Goal: Find specific page/section: Find specific page/section

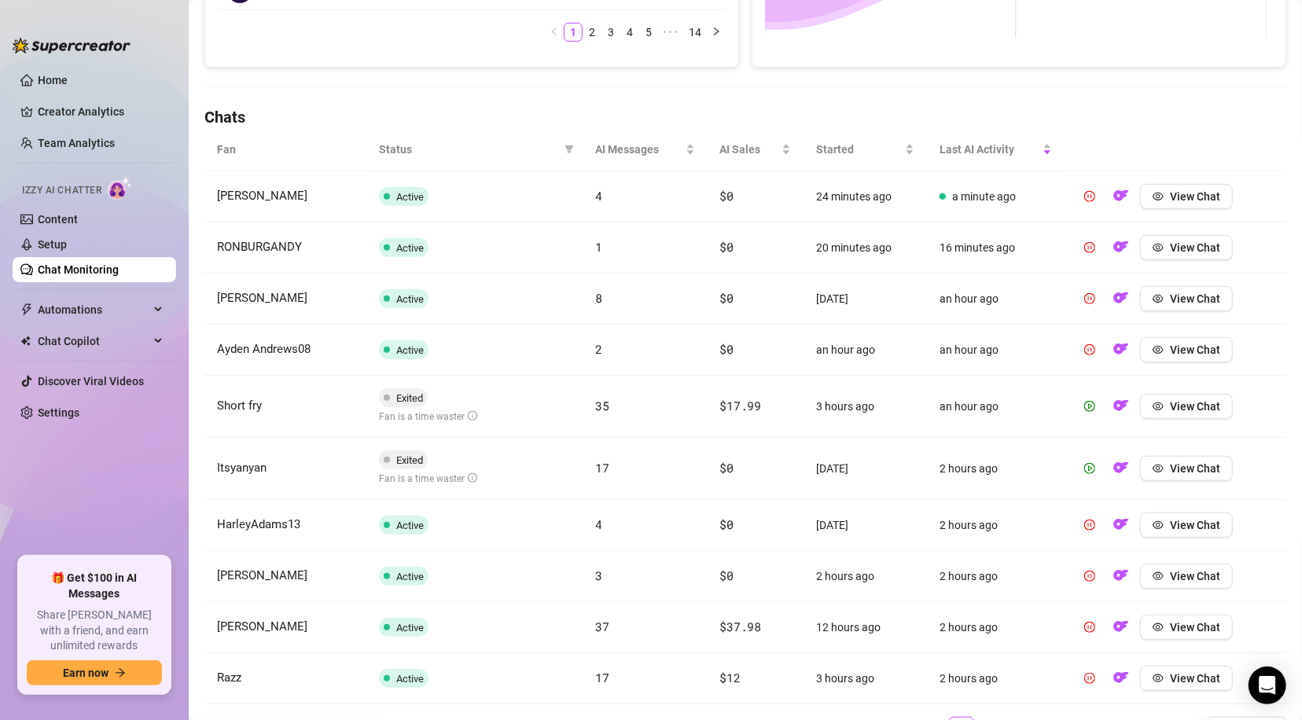
scroll to position [459, 0]
click at [1077, 403] on button "button" at bounding box center [1089, 404] width 25 height 25
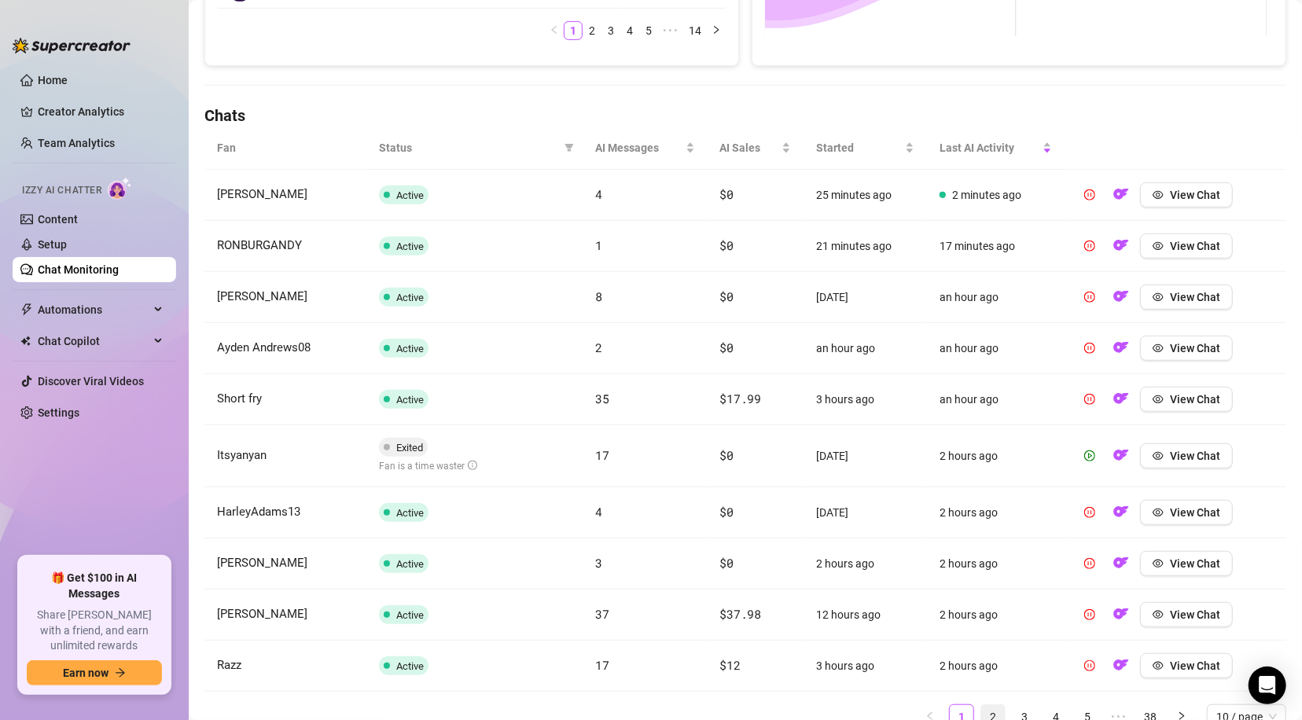
click at [981, 718] on link "2" at bounding box center [993, 717] width 24 height 24
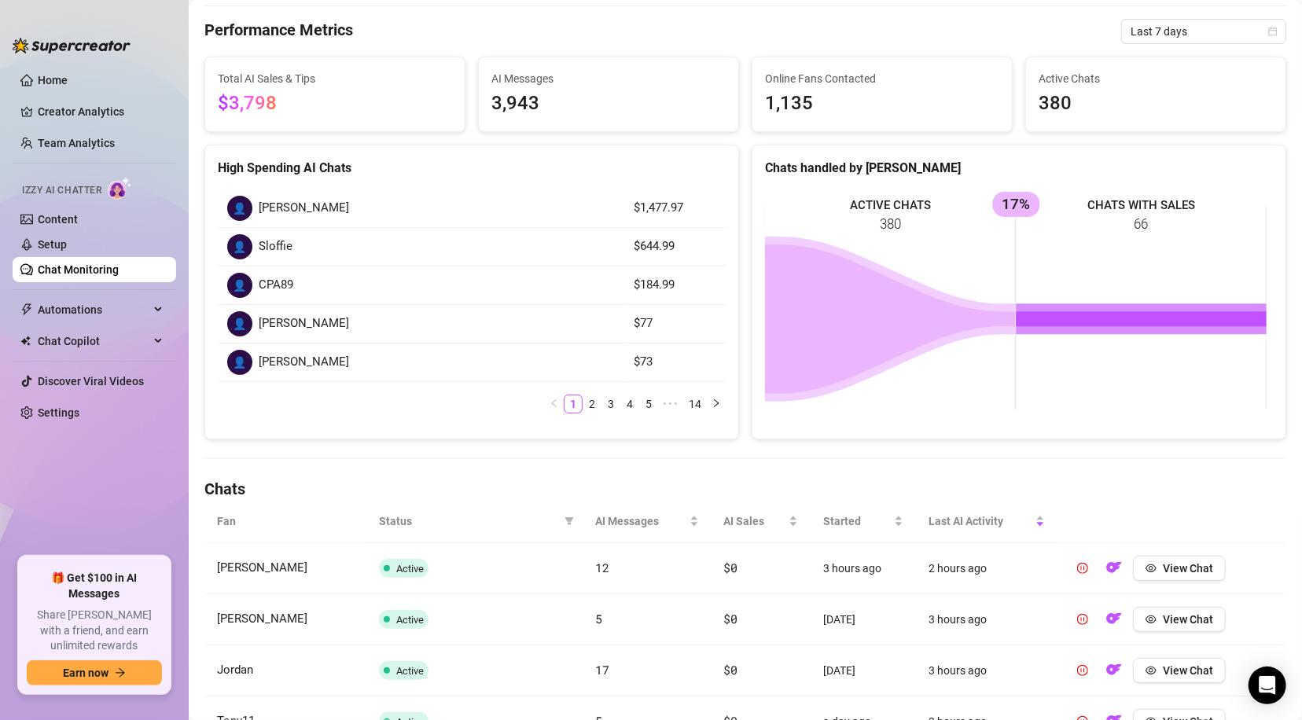
scroll to position [0, 0]
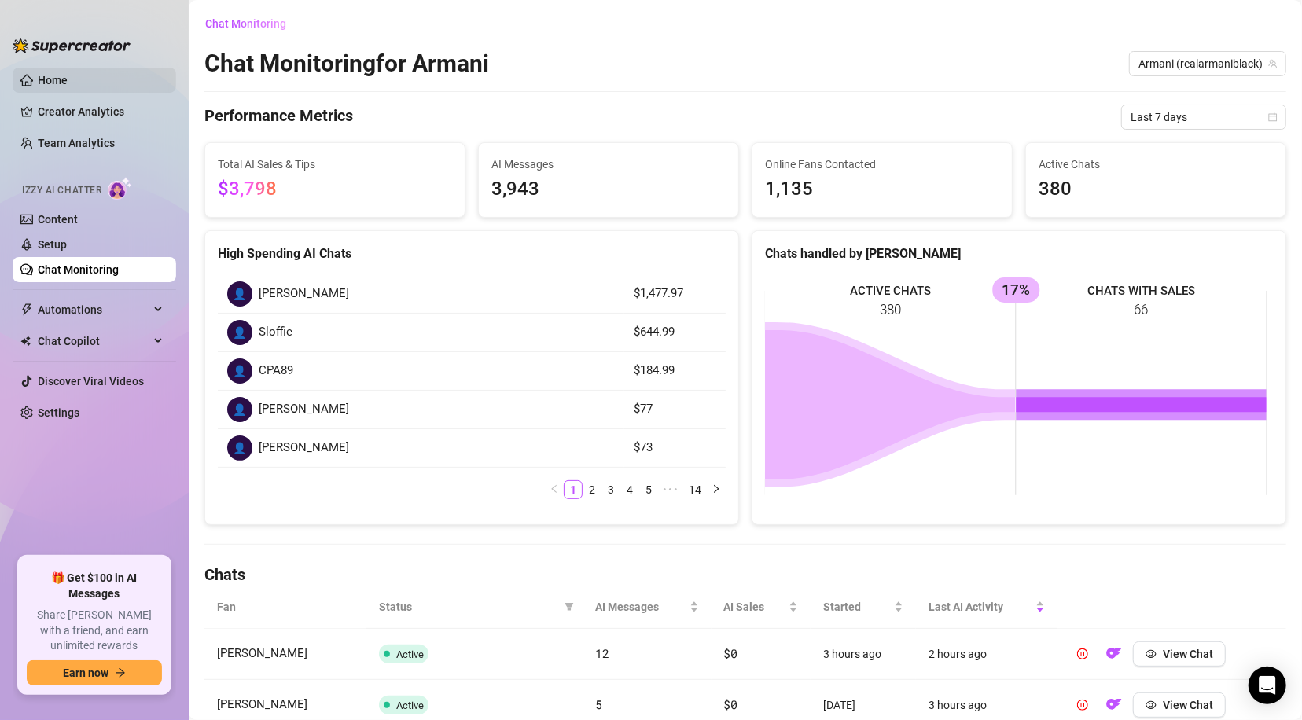
click at [64, 85] on link "Home" at bounding box center [53, 80] width 30 height 13
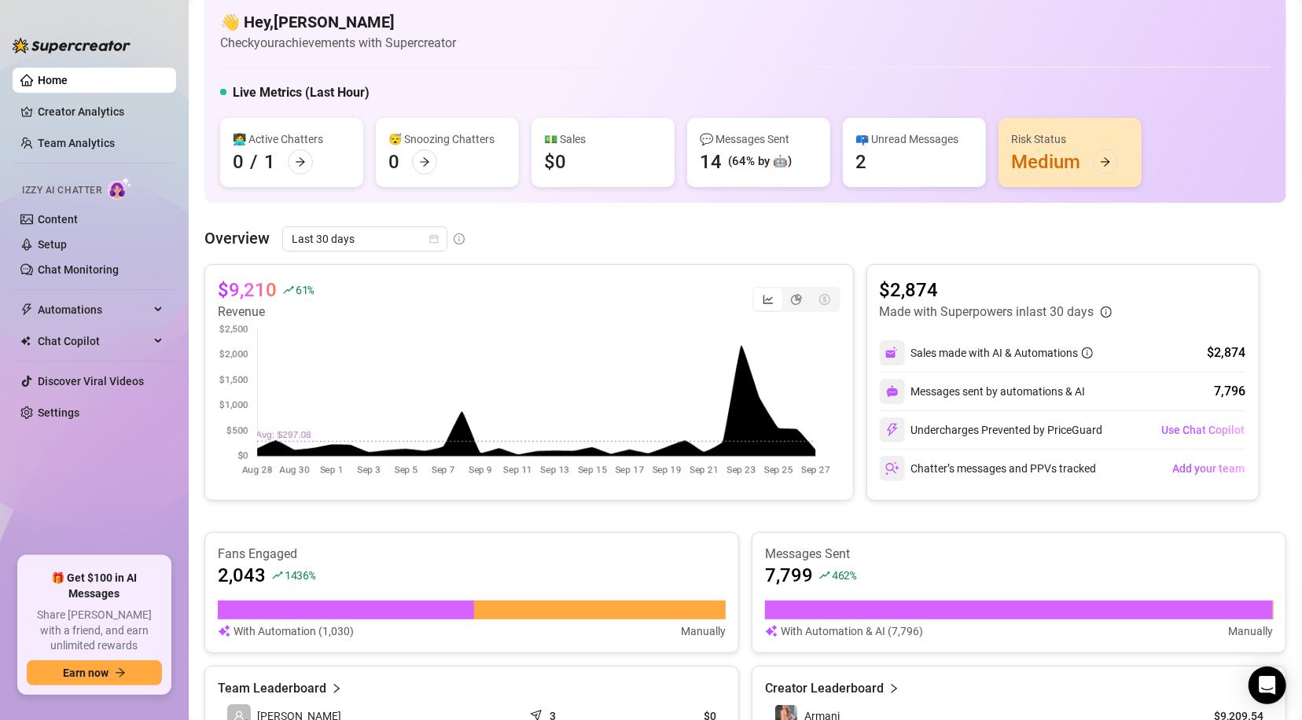
scroll to position [13, 0]
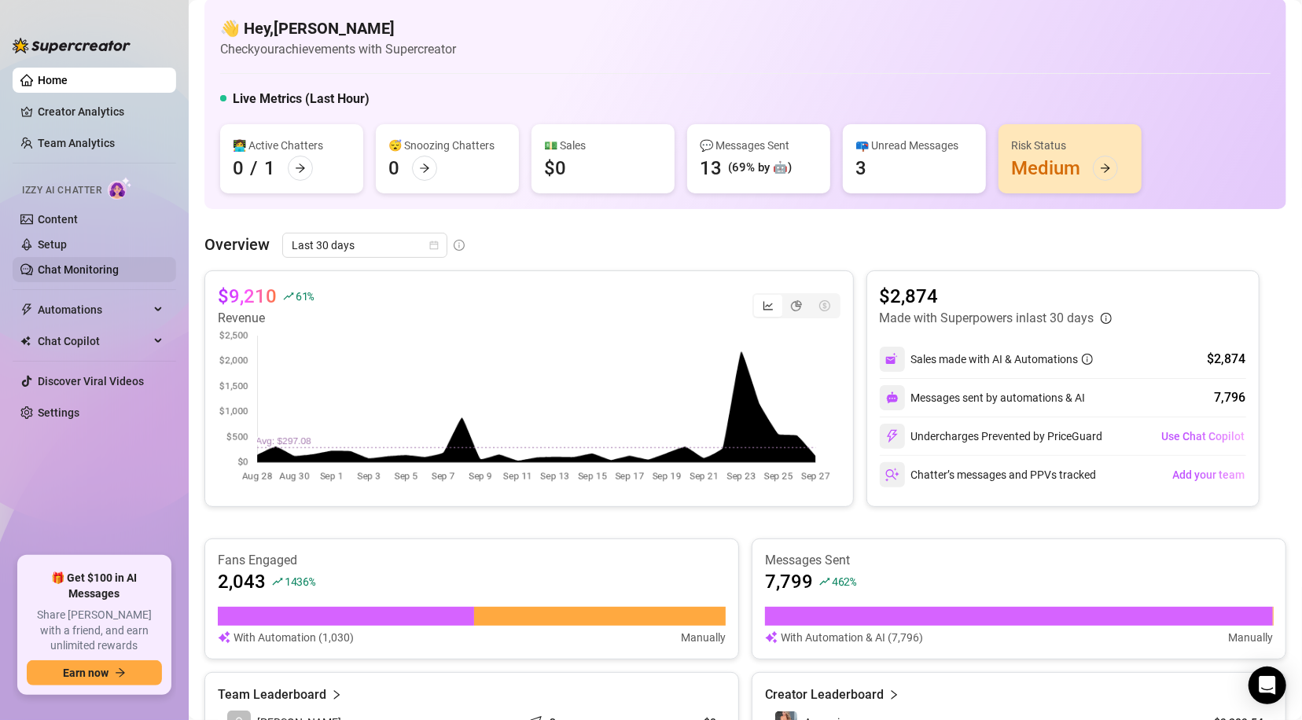
click at [45, 270] on link "Chat Monitoring" at bounding box center [78, 269] width 81 height 13
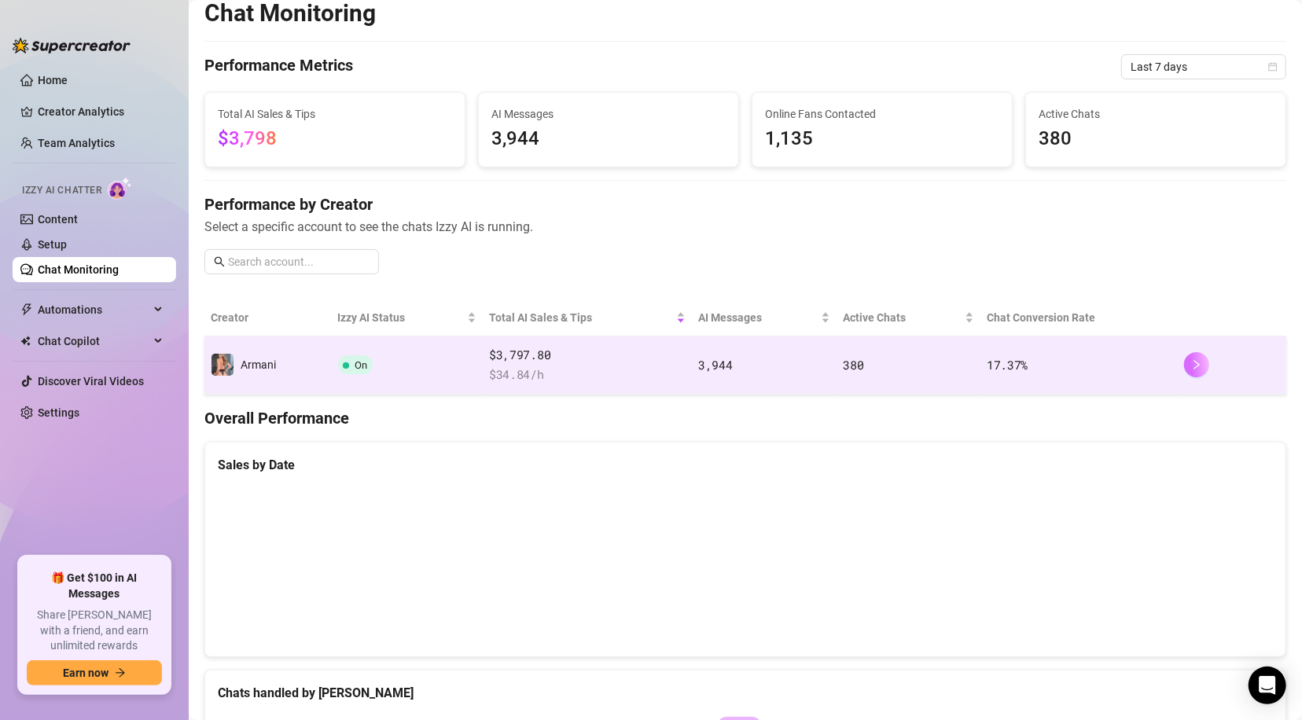
click at [1184, 365] on button "button" at bounding box center [1196, 364] width 25 height 25
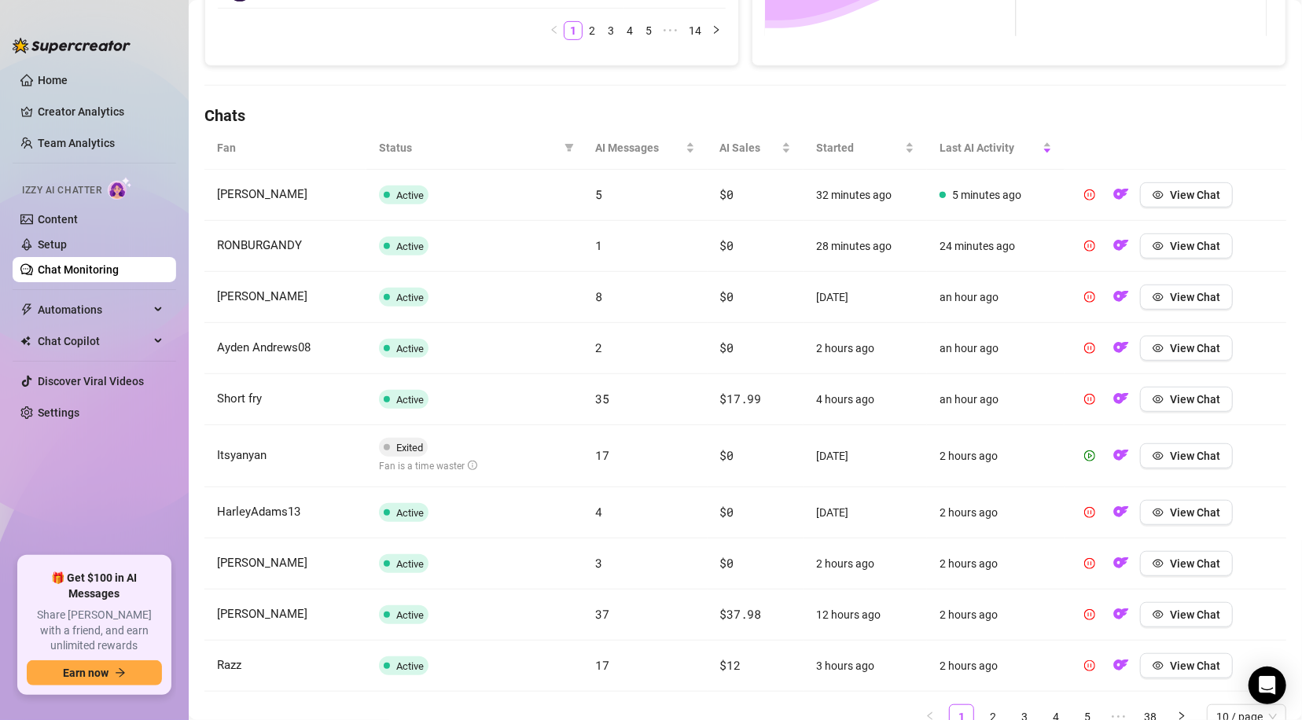
scroll to position [526, 0]
